Goal: Book appointment/travel/reservation

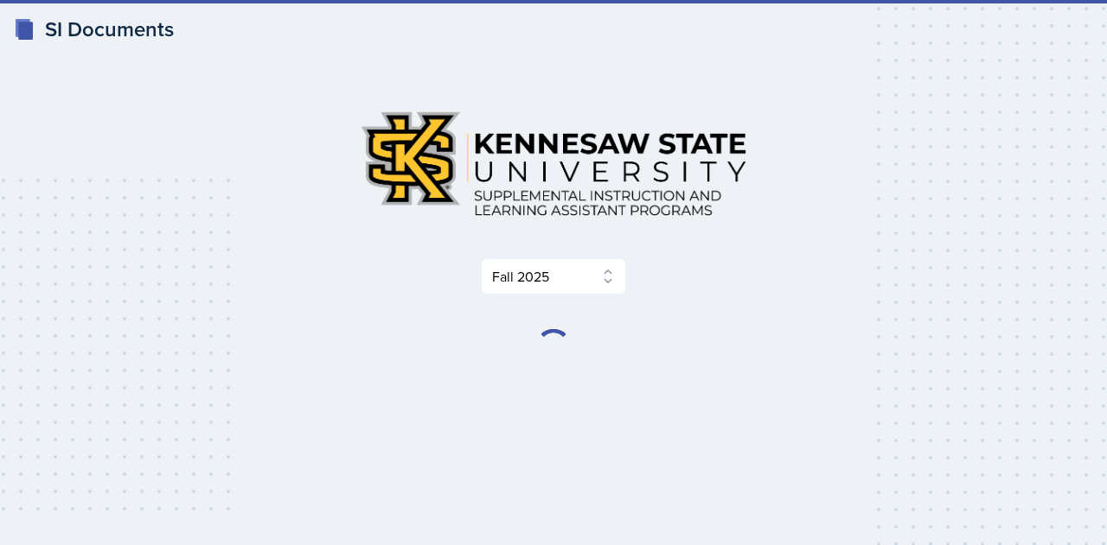
select select "2bed604d-1099-4043-b1bc-2365e8740244"
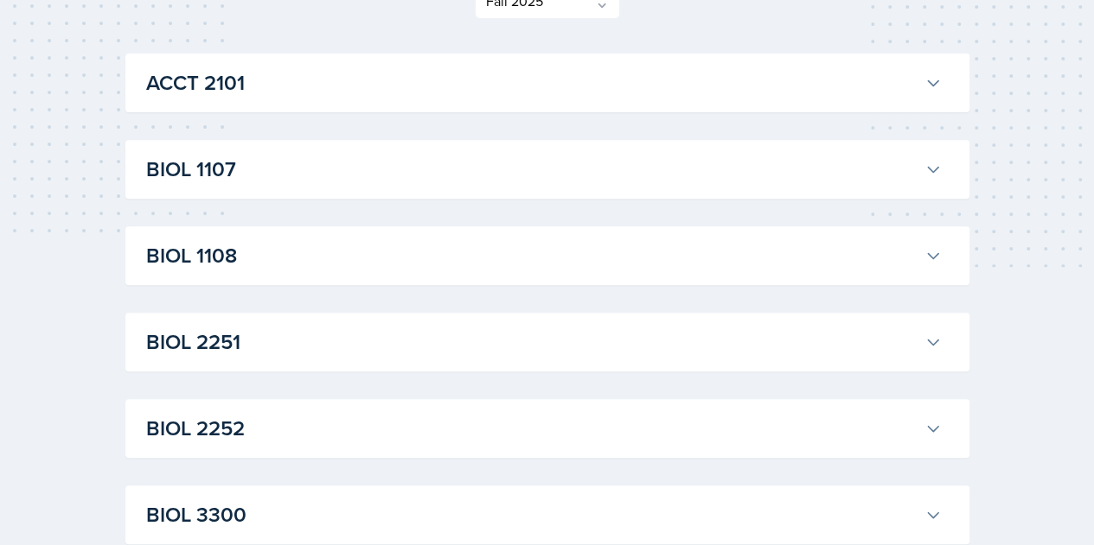
scroll to position [295, 0]
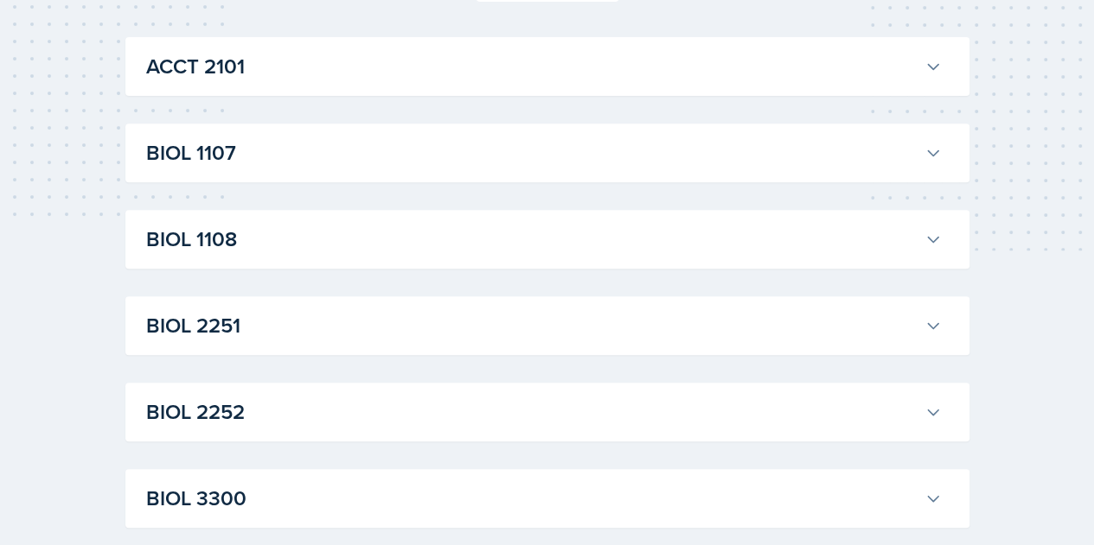
click at [596, 155] on h3 "BIOL 1107" at bounding box center [531, 152] width 771 height 31
click at [689, 174] on div "BIOL 1107 Anniston [PERSON_NAME] Professor: Army [PERSON_NAME] Export to Google…" at bounding box center [547, 153] width 844 height 59
click at [681, 162] on h3 "BIOL 1107" at bounding box center [531, 152] width 771 height 31
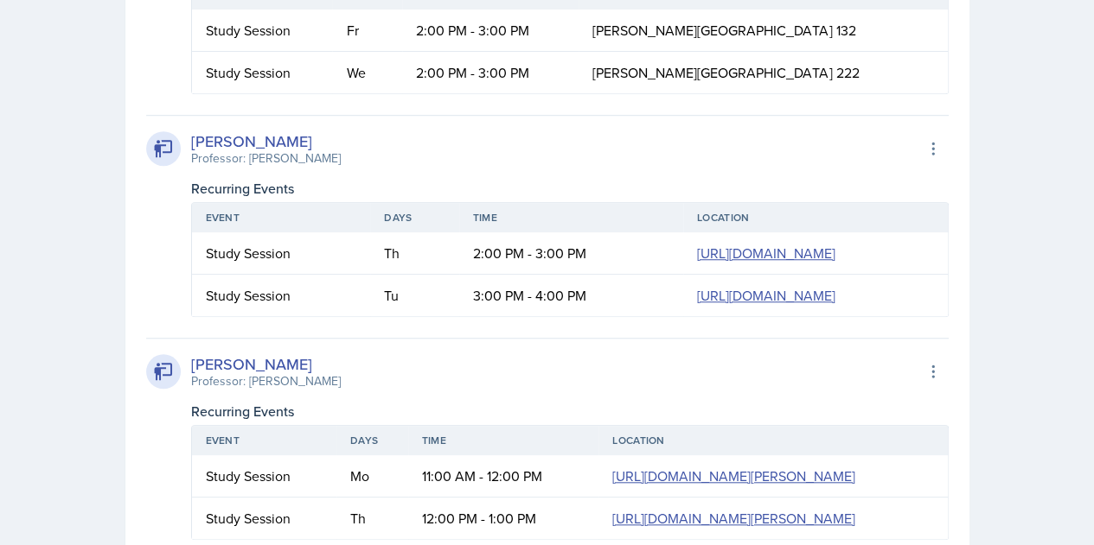
scroll to position [563, 0]
drag, startPoint x: 344, startPoint y: 250, endPoint x: 371, endPoint y: 313, distance: 68.6
click at [459, 276] on td "2:00 PM - 3:00 PM" at bounding box center [571, 254] width 224 height 42
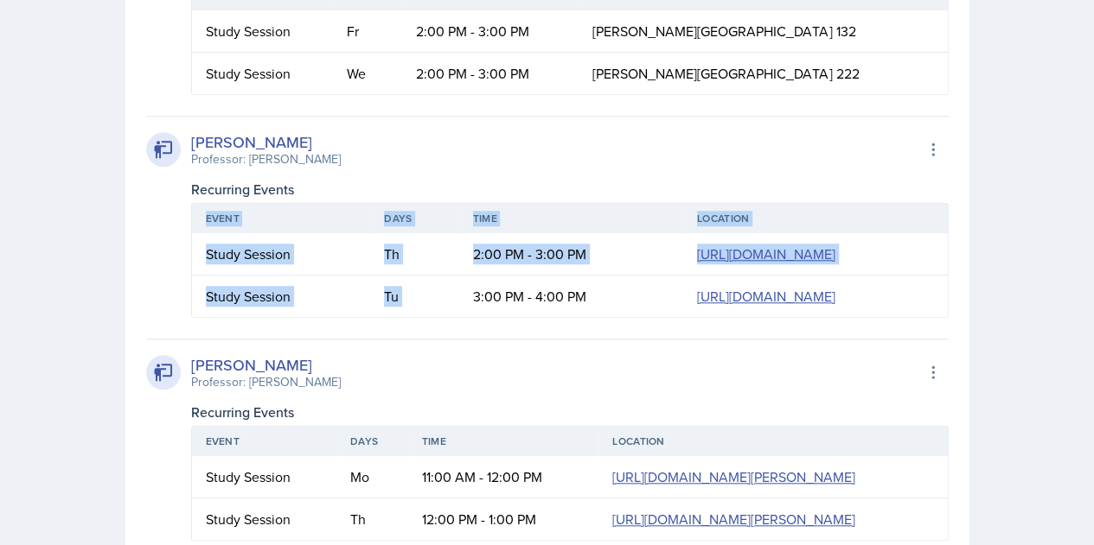
drag, startPoint x: 341, startPoint y: 351, endPoint x: 368, endPoint y: 445, distance: 98.0
click at [368, 318] on div "Event Days Time Location Study Session Th 2:00 PM - 3:00 PM [URL][DOMAIN_NAME] …" at bounding box center [569, 259] width 757 height 118
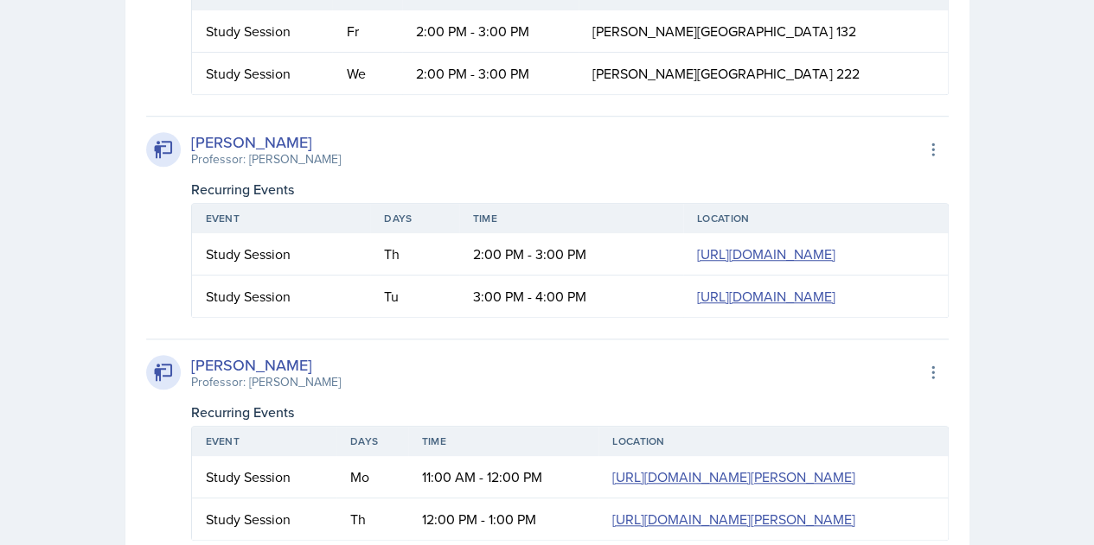
click at [459, 317] on td "3:00 PM - 4:00 PM" at bounding box center [571, 296] width 224 height 41
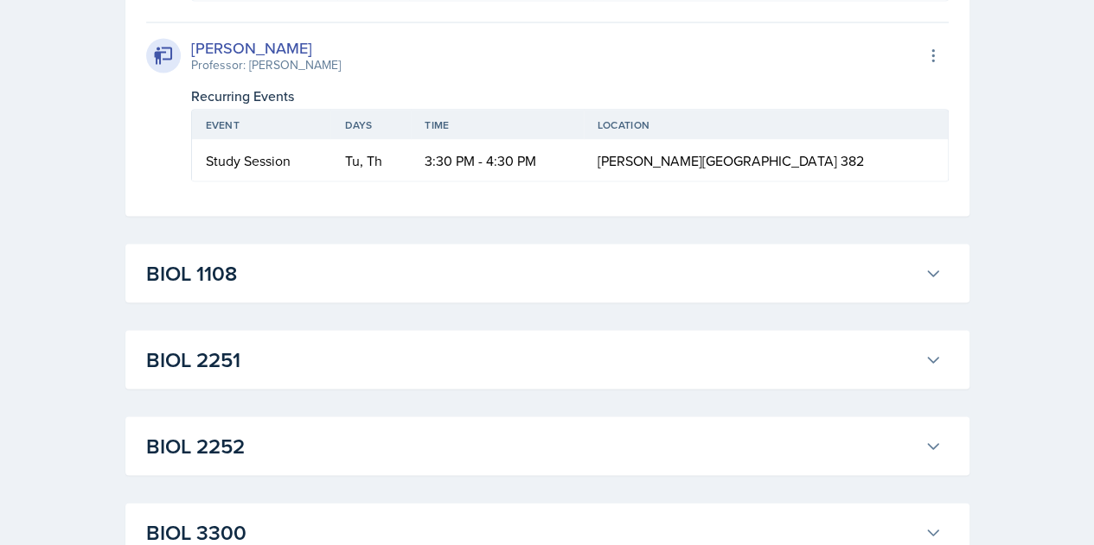
scroll to position [1539, 0]
